Goal: Transaction & Acquisition: Download file/media

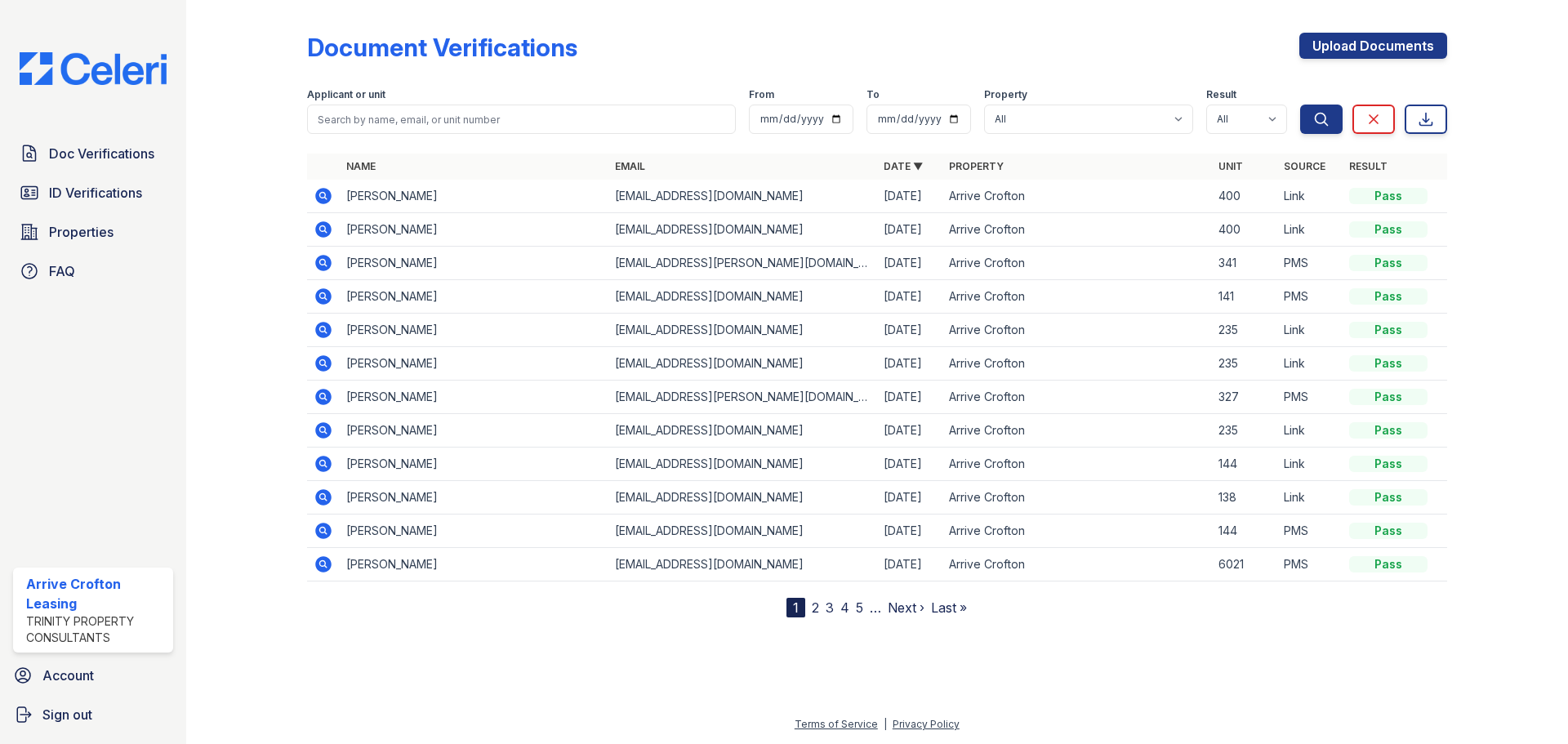
click at [322, 227] on icon at bounding box center [322, 229] width 4 height 4
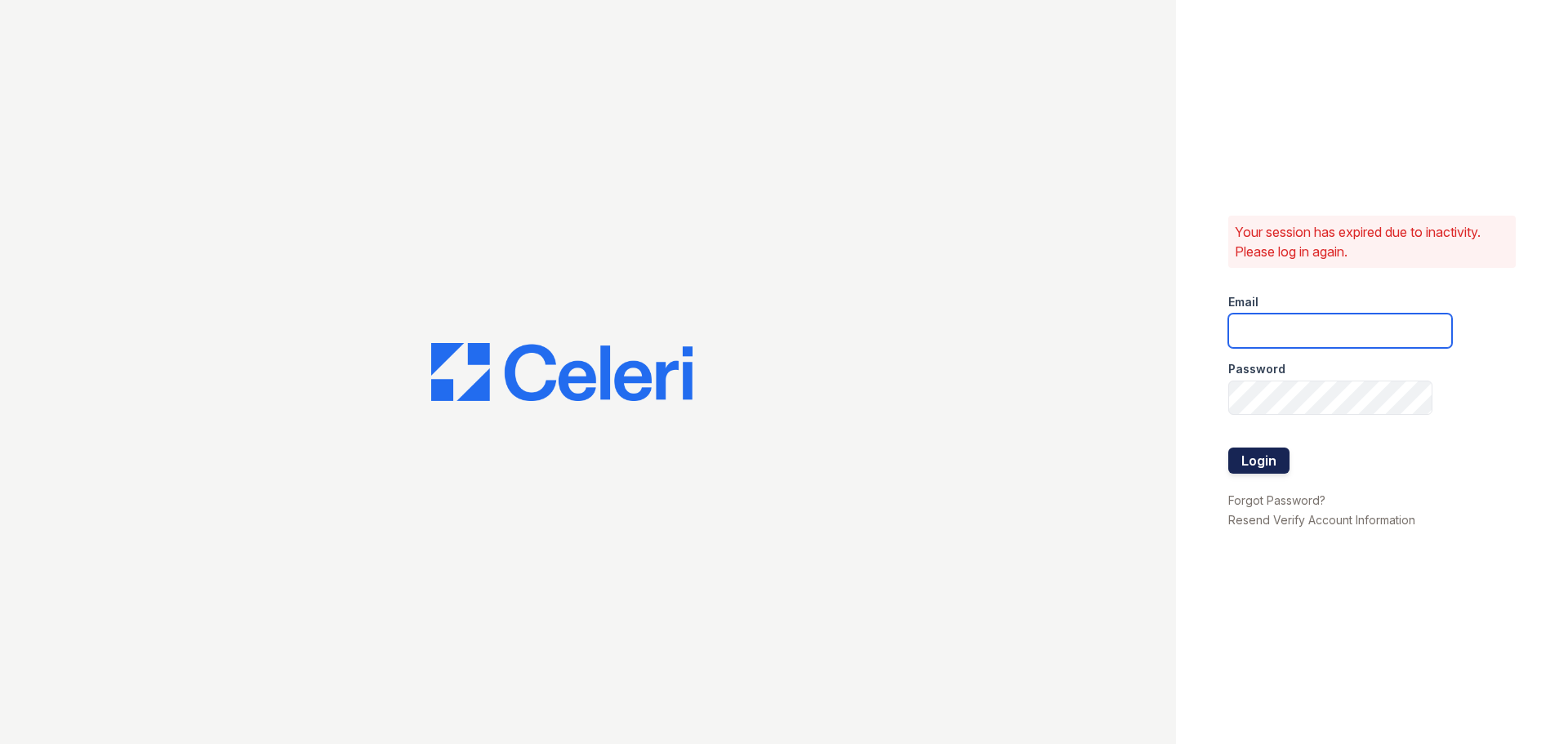
type input "[EMAIL_ADDRESS][DOMAIN_NAME]"
click at [1228, 455] on button "Login" at bounding box center [1259, 460] width 61 height 27
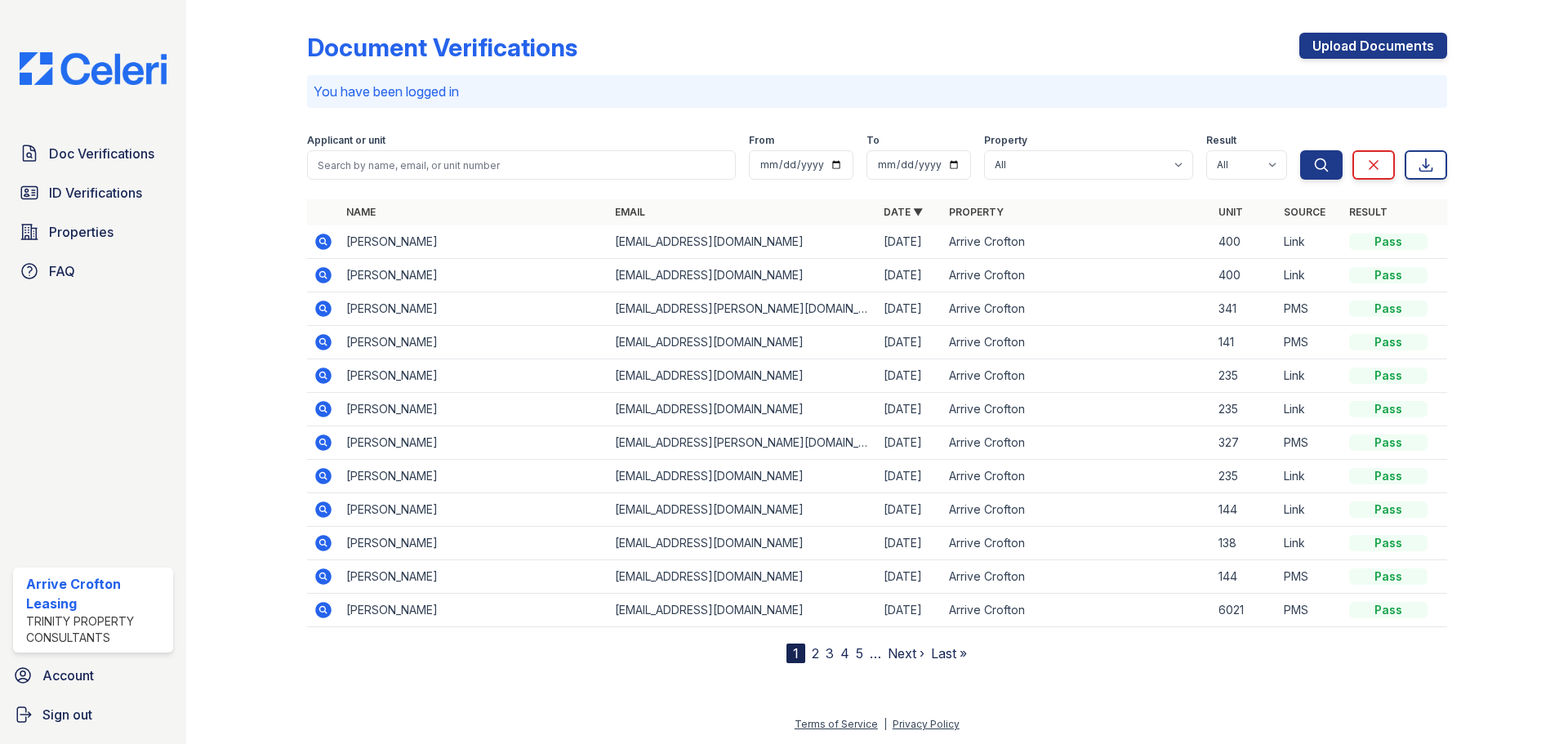
click at [1261, 458] on td "327" at bounding box center [1245, 443] width 65 height 34
click at [330, 281] on icon at bounding box center [323, 275] width 20 height 20
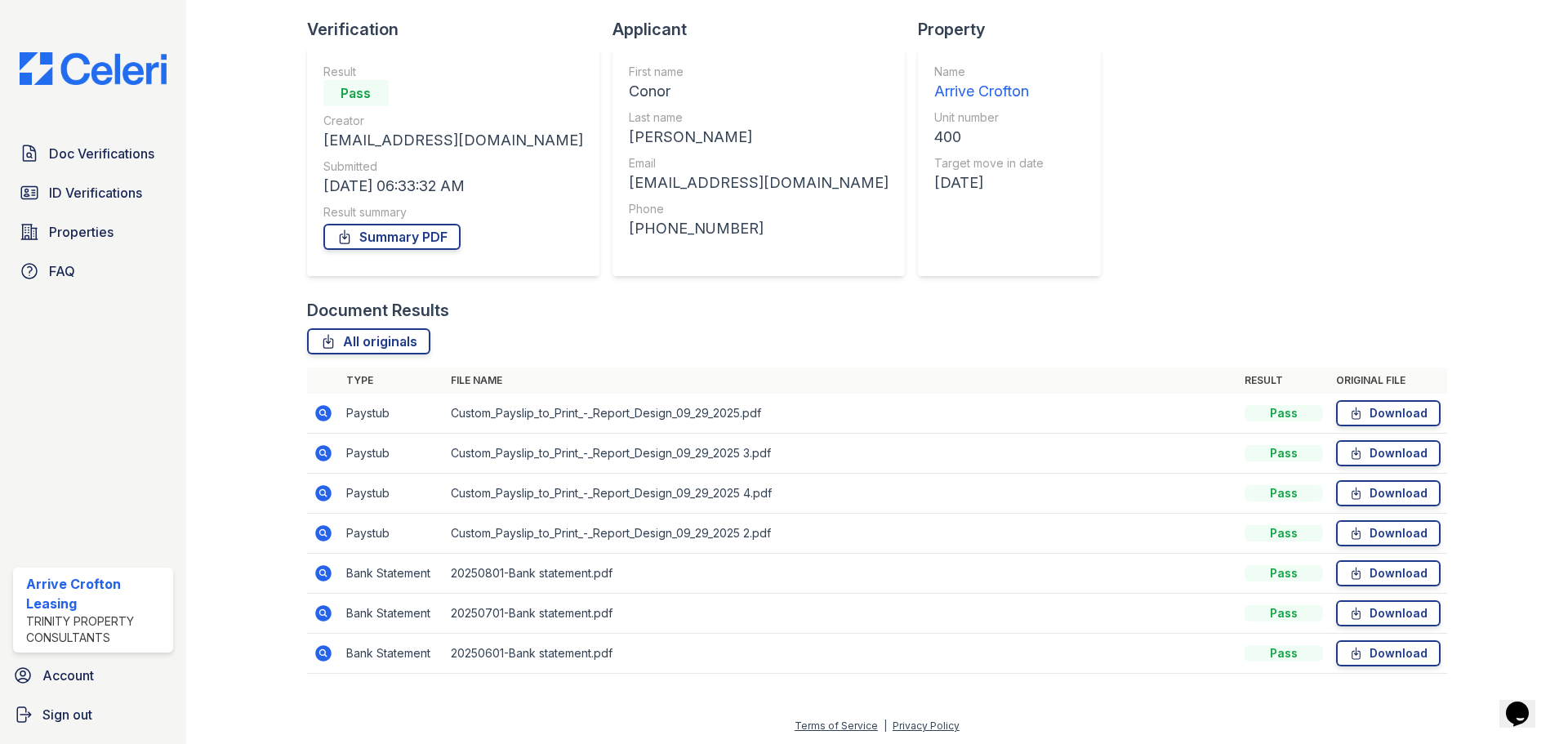
scroll to position [104, 0]
click at [1400, 412] on link "Download" at bounding box center [1389, 411] width 104 height 27
click at [1376, 459] on link "Download" at bounding box center [1389, 451] width 104 height 27
click at [1407, 503] on link "Download" at bounding box center [1389, 492] width 104 height 27
click at [1378, 531] on link "Download" at bounding box center [1389, 531] width 104 height 27
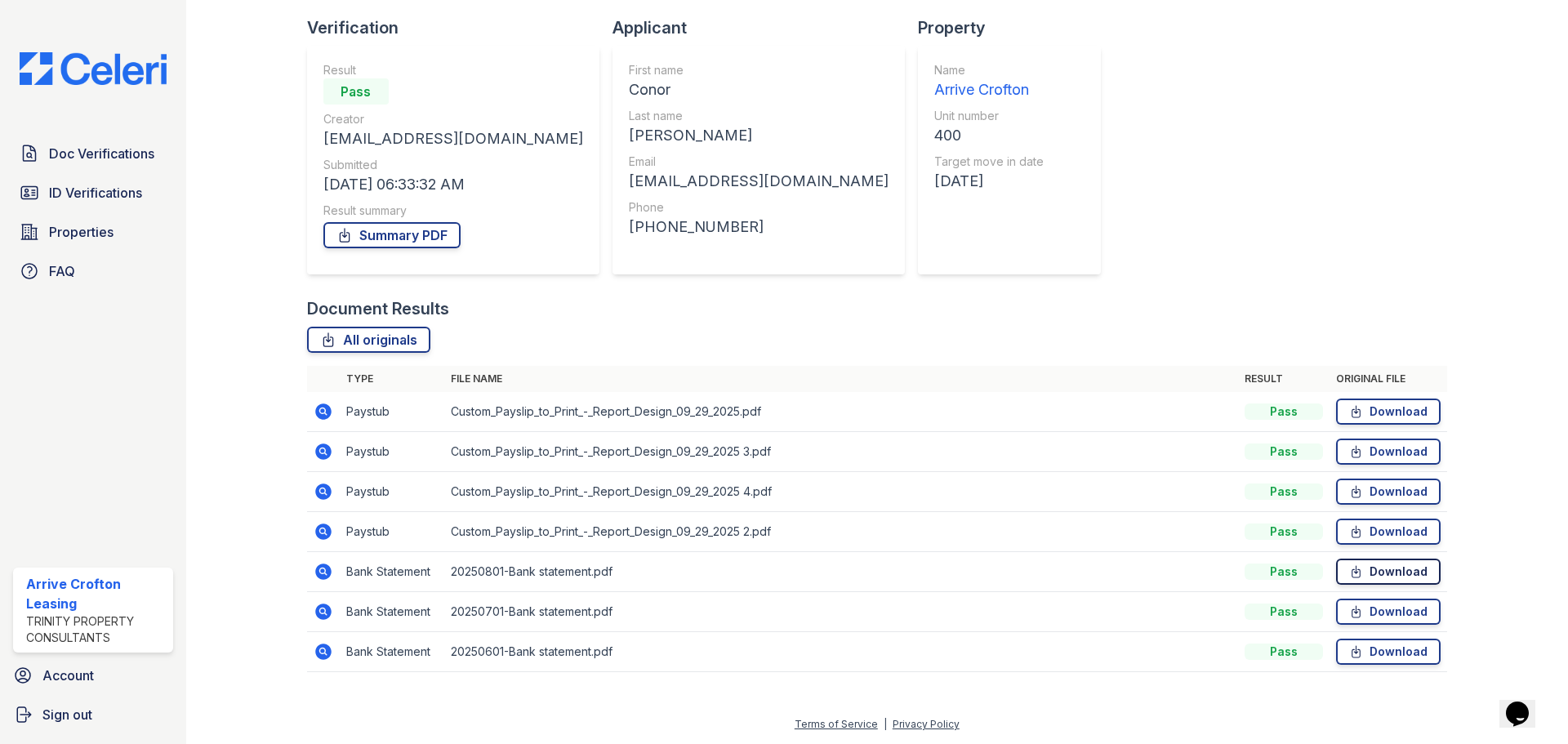
click at [1402, 571] on link "Download" at bounding box center [1389, 572] width 104 height 27
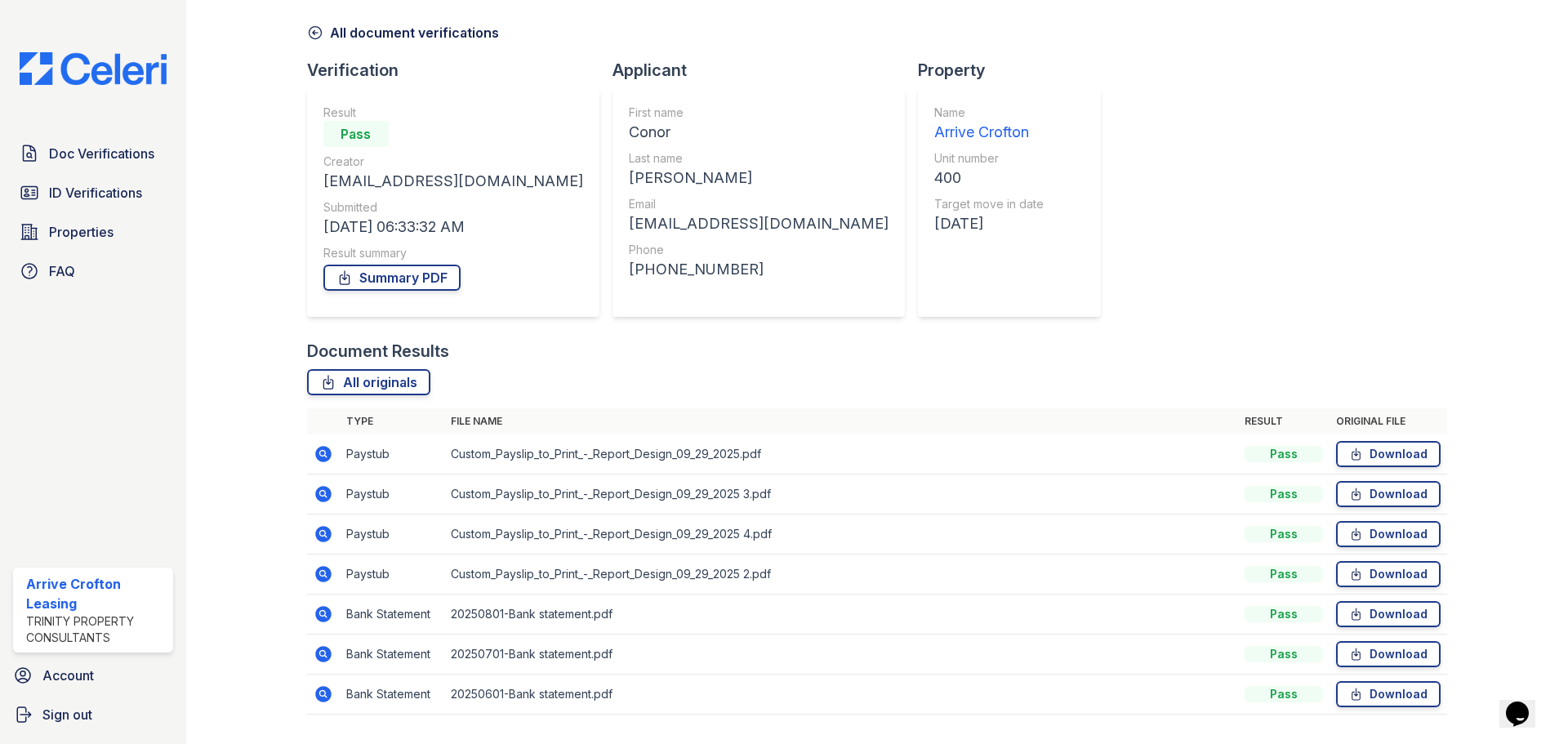
scroll to position [23, 0]
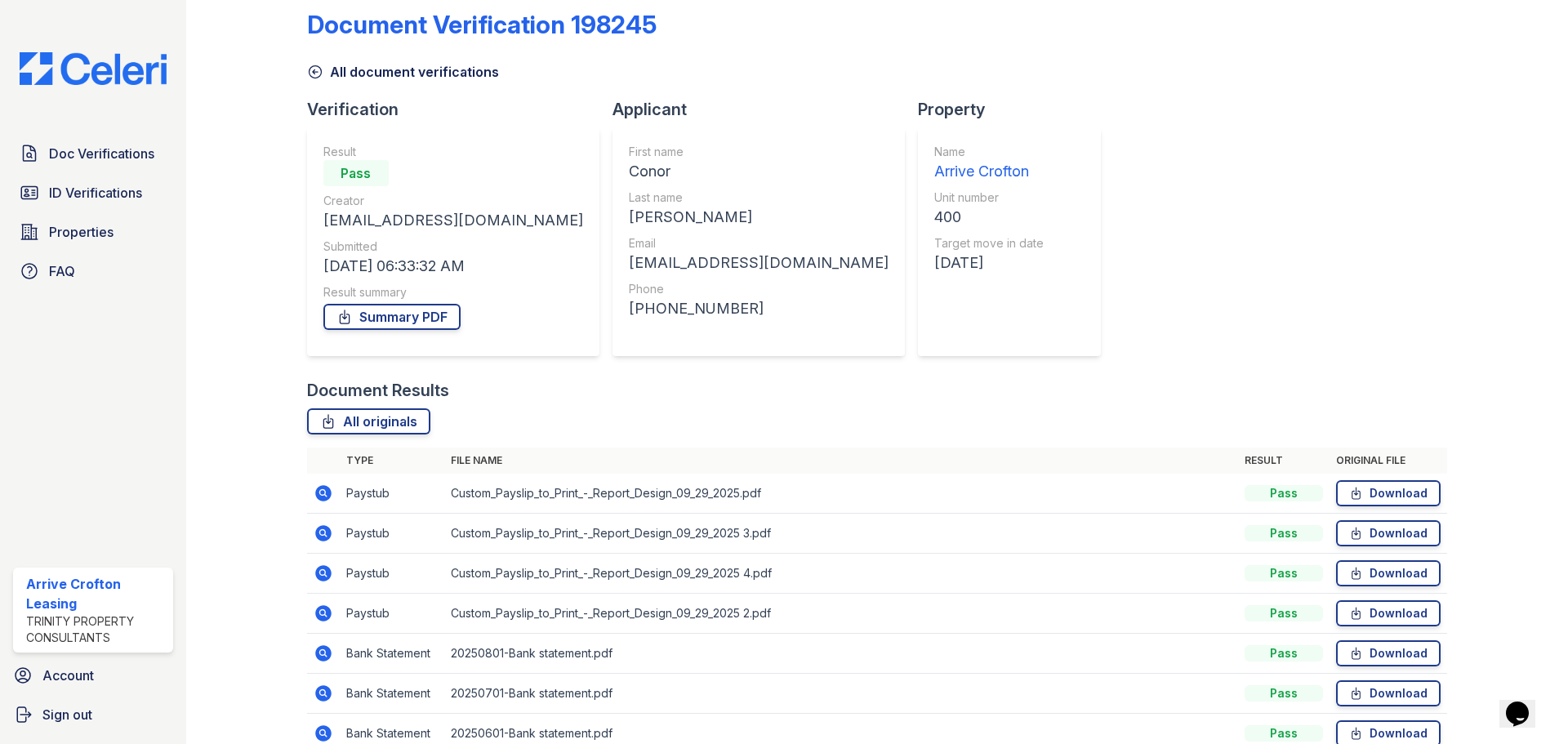
click at [317, 74] on icon at bounding box center [315, 72] width 17 height 17
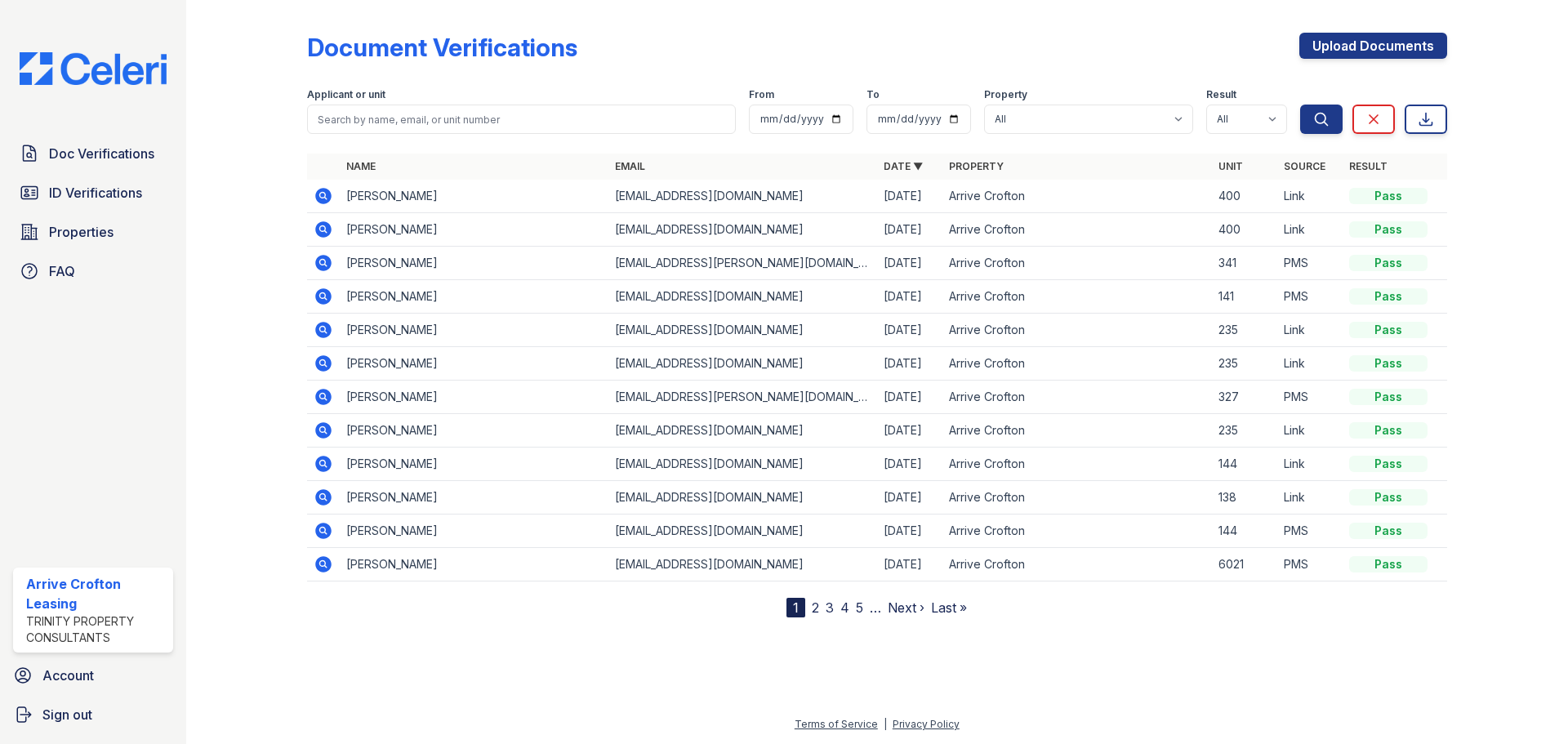
click at [328, 202] on icon at bounding box center [323, 196] width 17 height 17
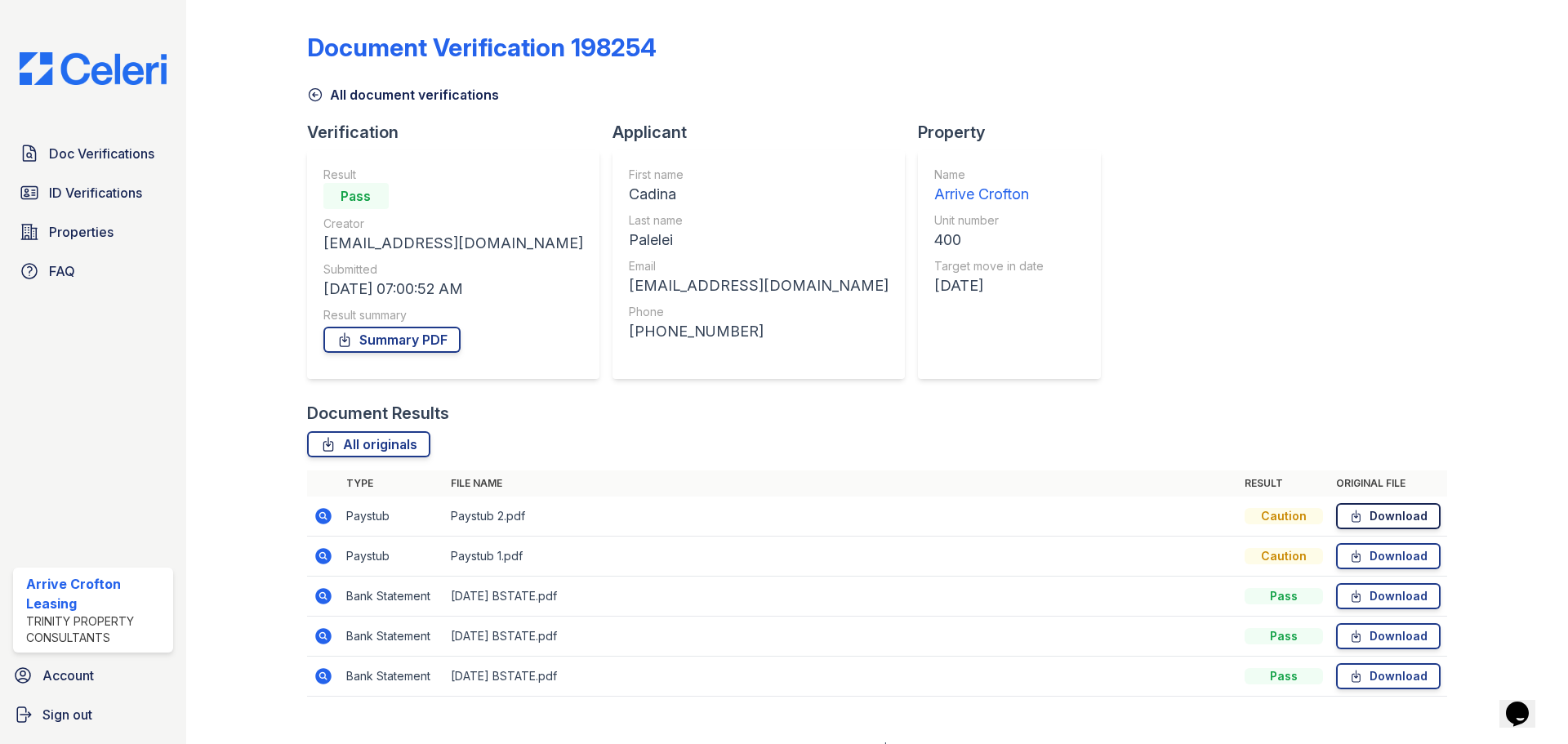
click at [1400, 524] on link "Download" at bounding box center [1389, 516] width 104 height 27
click at [1392, 553] on link "Download" at bounding box center [1389, 556] width 104 height 27
